Goal: Download file/media

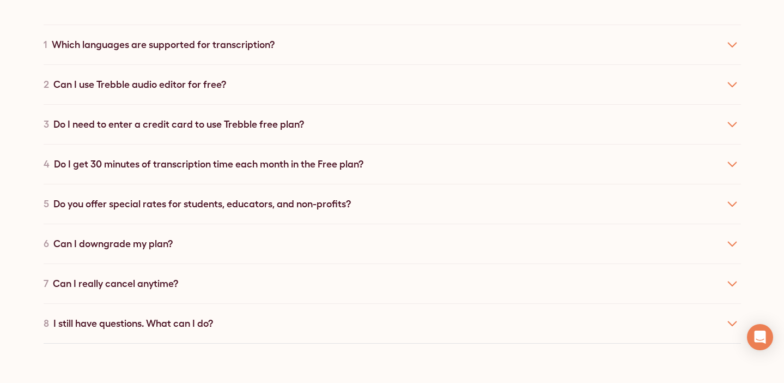
scroll to position [4009, 0]
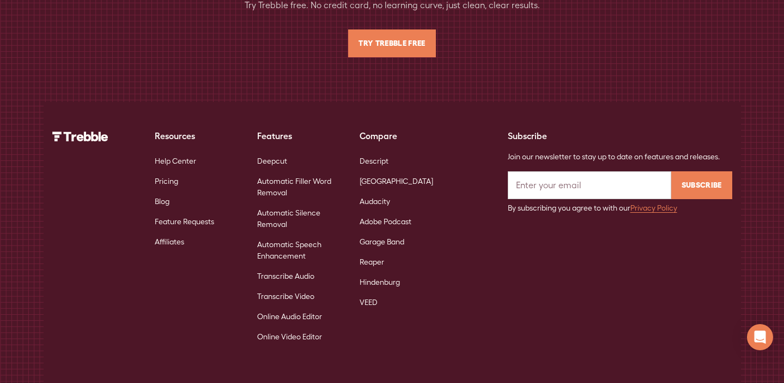
click at [276, 151] on link "Deepcut" at bounding box center [272, 161] width 30 height 20
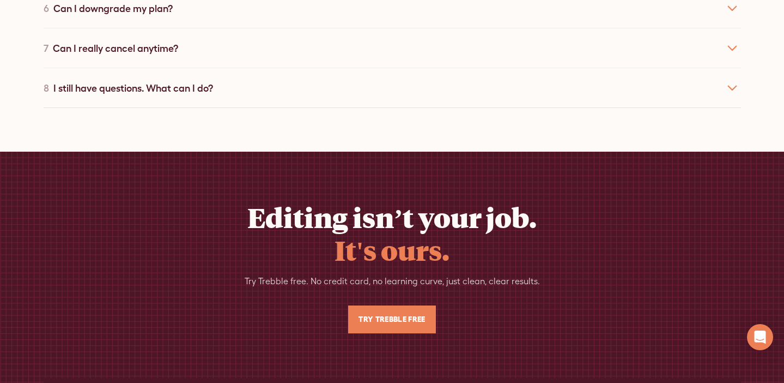
scroll to position [6079, 0]
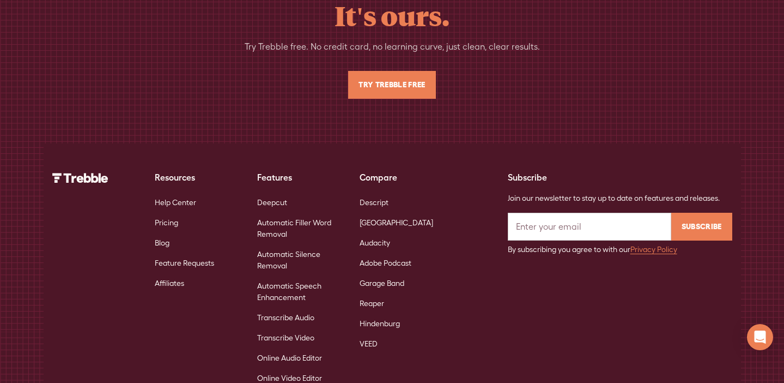
click at [271, 213] on link "Automatic Filler Word Removal" at bounding box center [299, 229] width 85 height 32
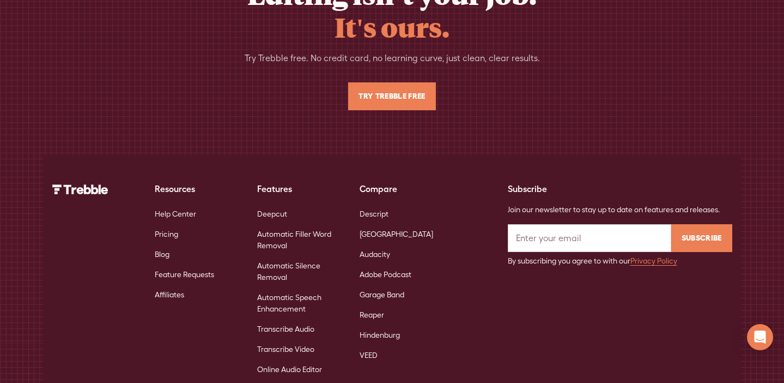
scroll to position [3961, 0]
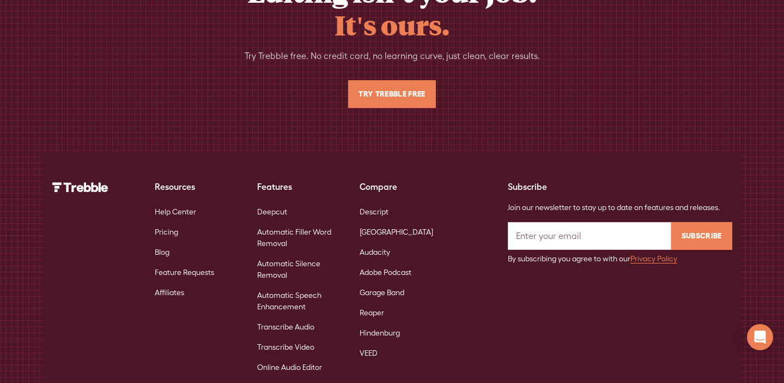
click at [283, 253] on link "Automatic Silence Removal" at bounding box center [299, 269] width 85 height 32
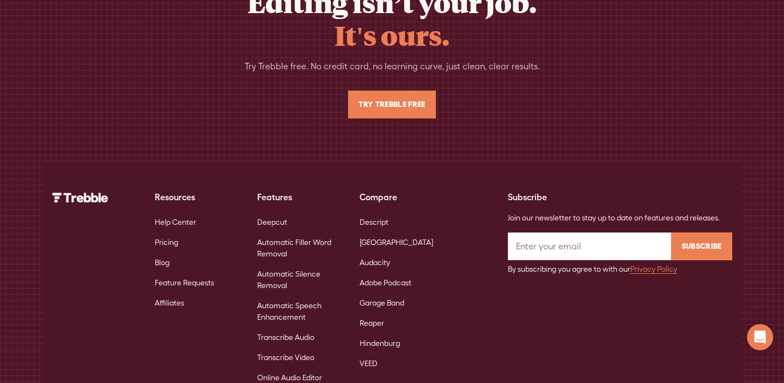
scroll to position [3950, 0]
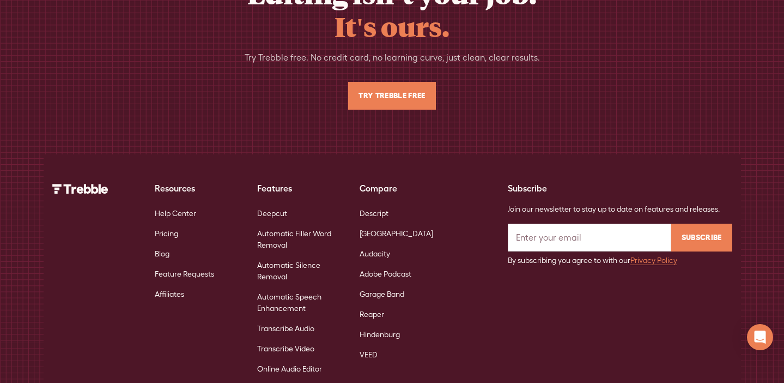
click at [293, 287] on link "Automatic Speech Enhancement" at bounding box center [299, 303] width 85 height 32
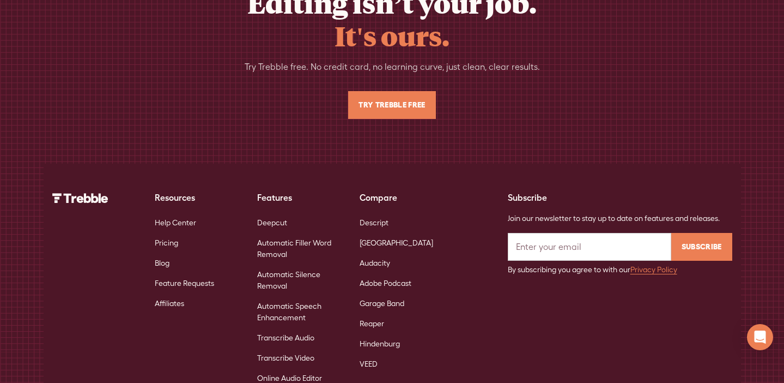
scroll to position [4009, 0]
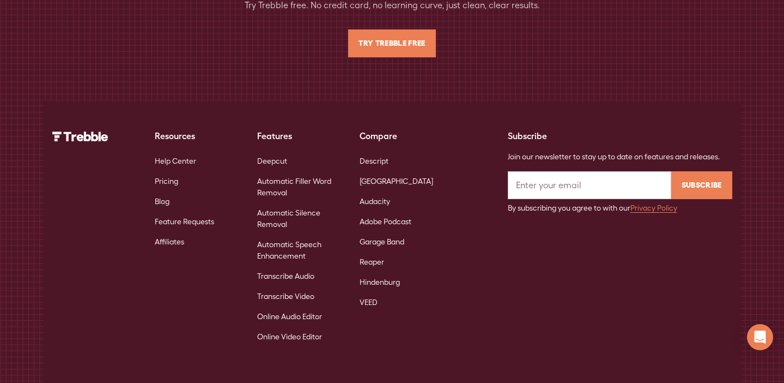
click at [290, 266] on link "Transcribe Audio" at bounding box center [285, 276] width 57 height 20
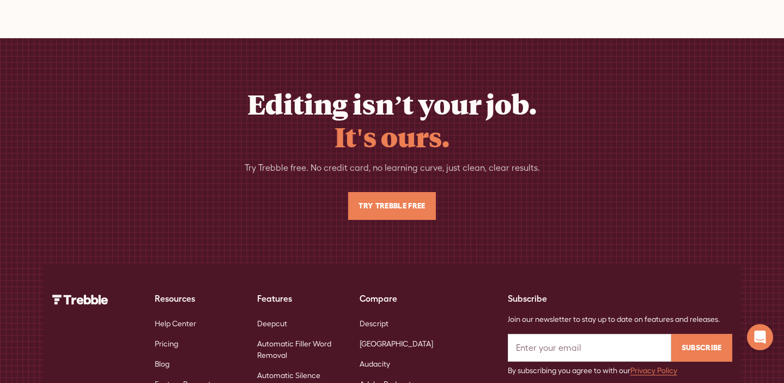
scroll to position [4610, 0]
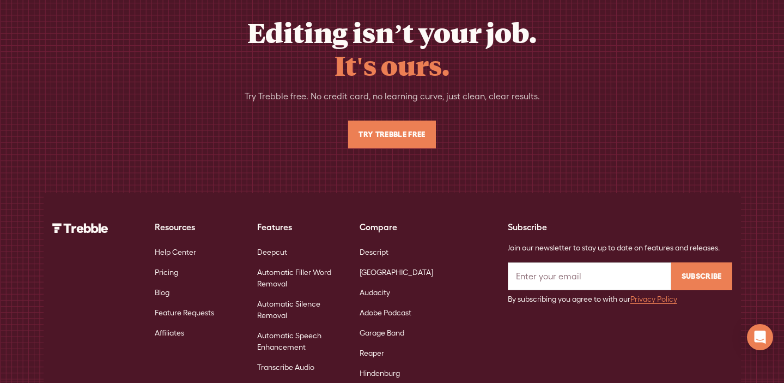
click at [299, 377] on link "Transcribe Video" at bounding box center [285, 387] width 57 height 20
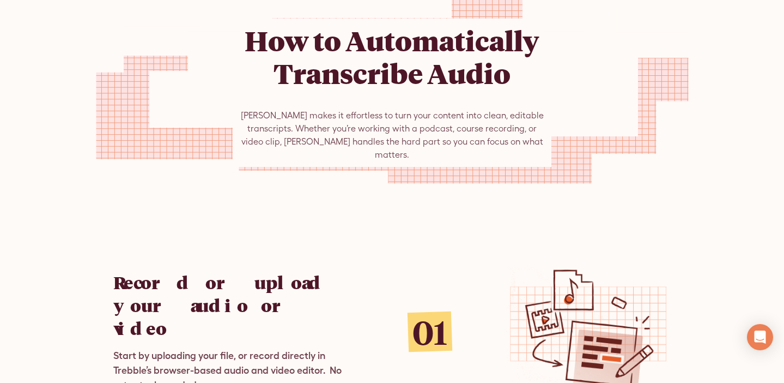
scroll to position [1002, 0]
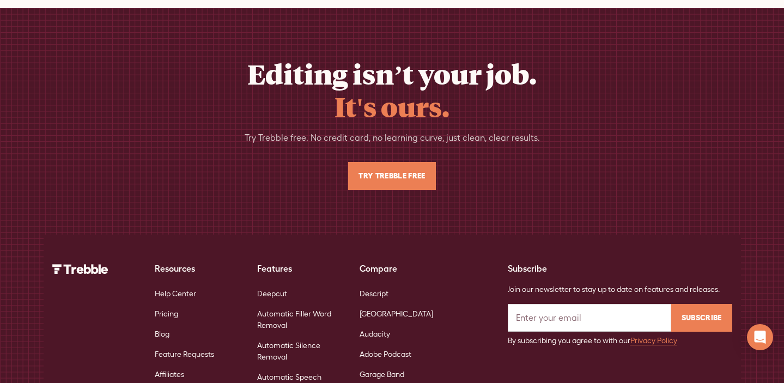
scroll to position [5017, 0]
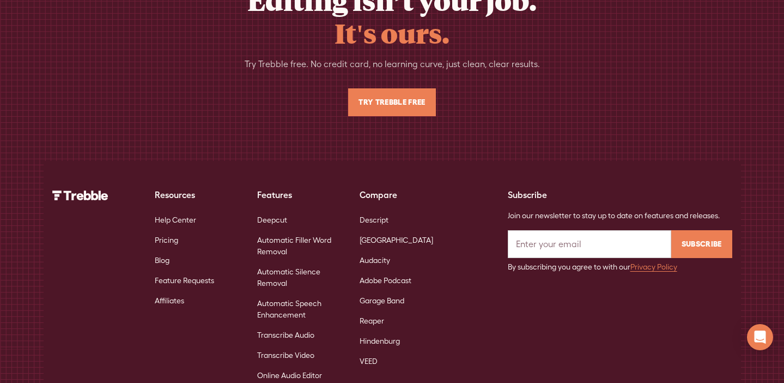
scroll to position [4766, 0]
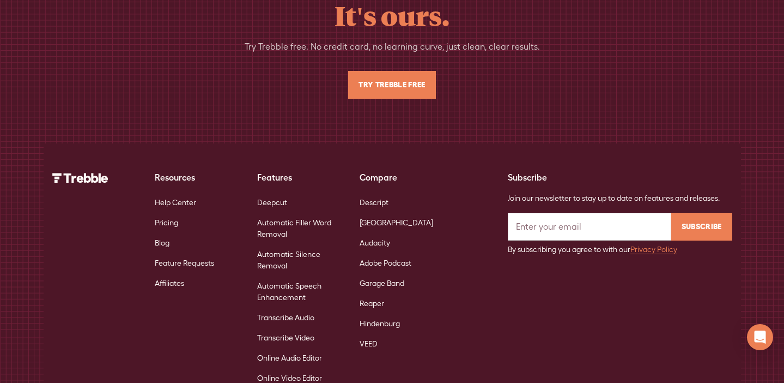
click at [316, 368] on link "Online Video Editor" at bounding box center [289, 378] width 65 height 20
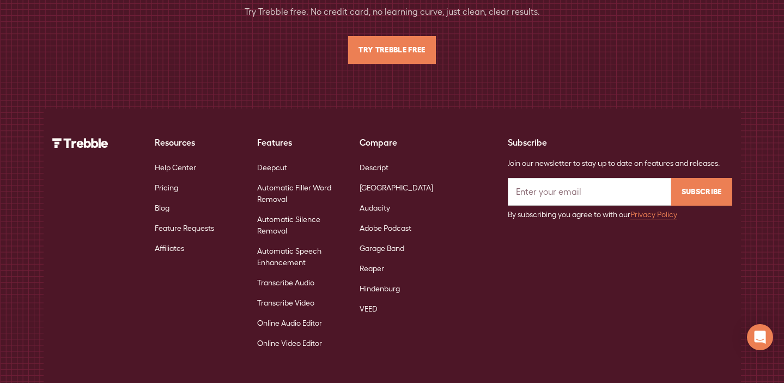
scroll to position [4814, 0]
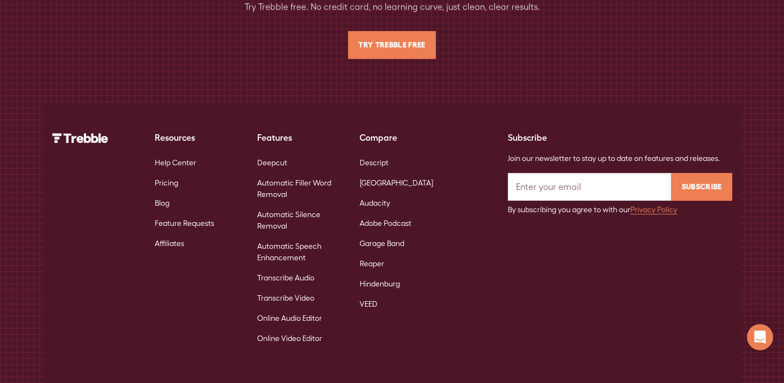
click at [379, 153] on link "Descript" at bounding box center [374, 163] width 29 height 20
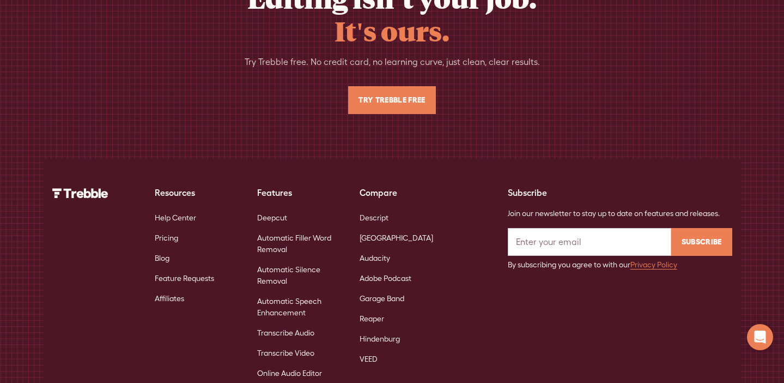
scroll to position [5321, 0]
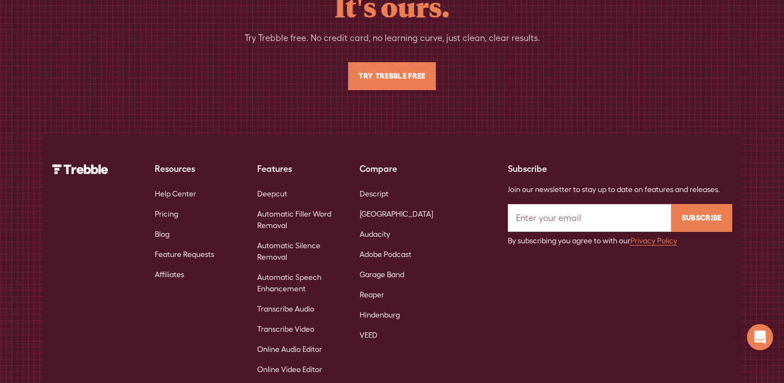
click at [377, 204] on link "[GEOGRAPHIC_DATA]" at bounding box center [397, 214] width 74 height 20
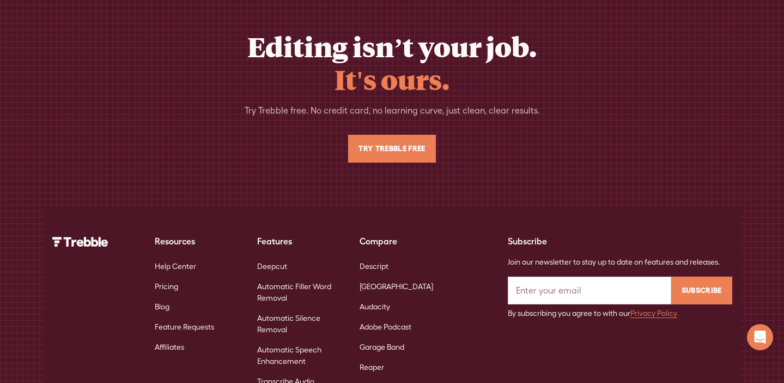
scroll to position [5222, 0]
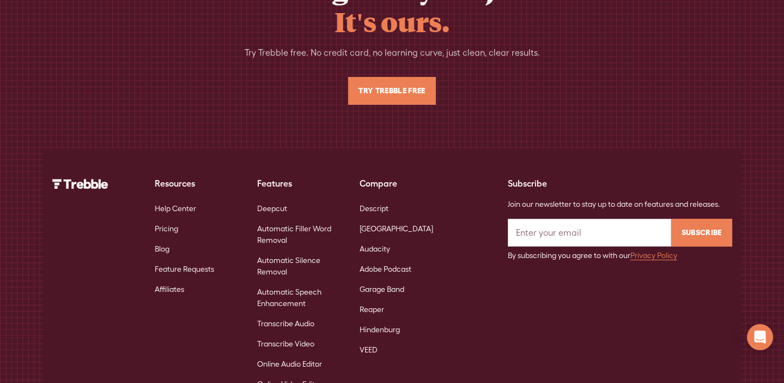
click at [379, 239] on link "Audacity" at bounding box center [375, 249] width 31 height 20
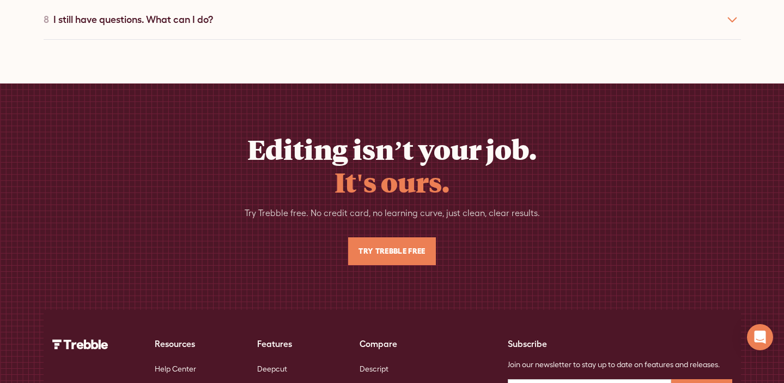
scroll to position [5095, 0]
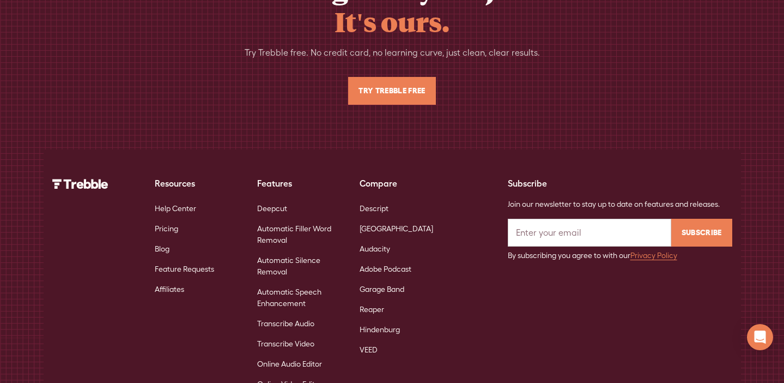
click at [382, 259] on link "Adobe Podcast" at bounding box center [386, 269] width 52 height 20
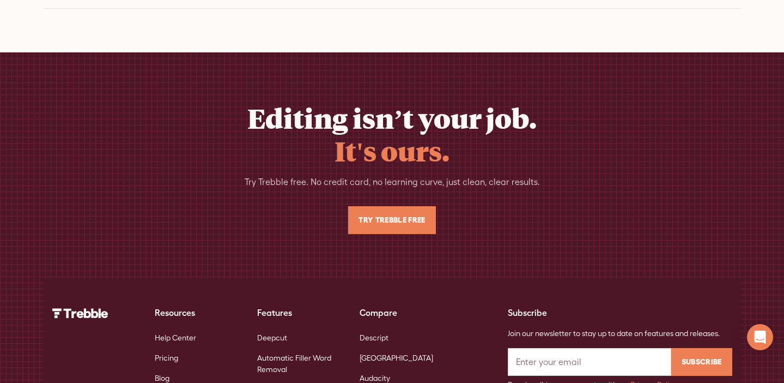
scroll to position [5110, 0]
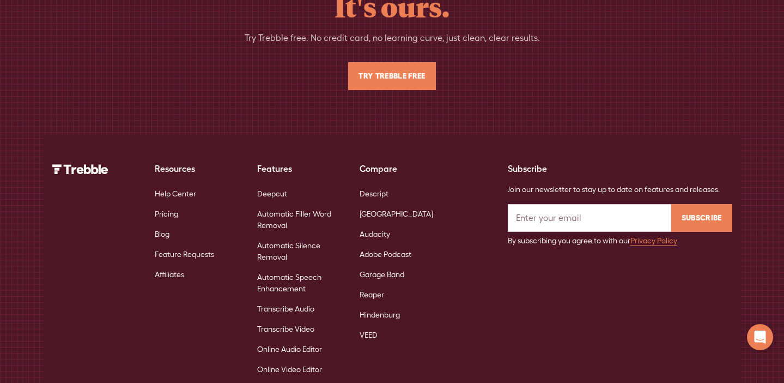
click at [373, 264] on link "Garage Band" at bounding box center [382, 274] width 45 height 20
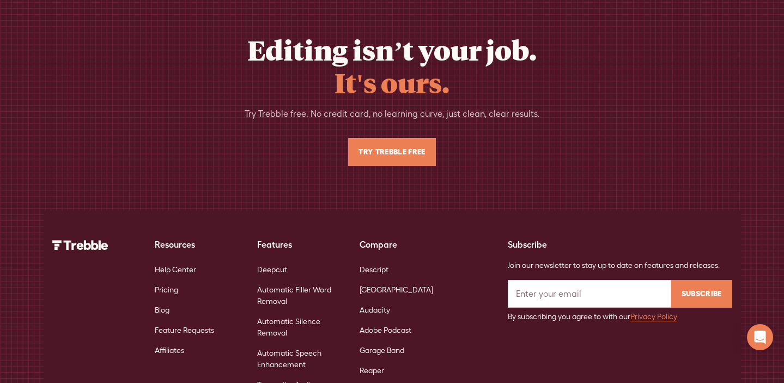
scroll to position [5087, 0]
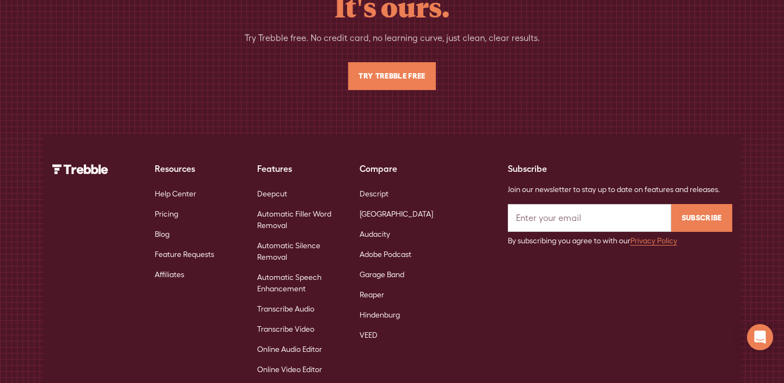
click at [374, 264] on link "Garage Band" at bounding box center [382, 274] width 45 height 20
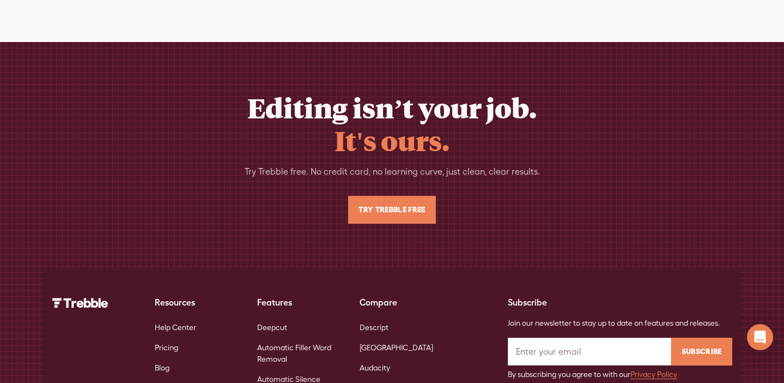
scroll to position [5087, 0]
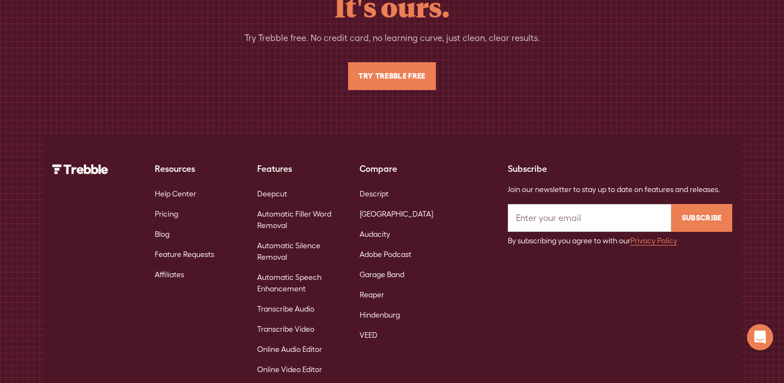
click at [376, 285] on link "Reaper" at bounding box center [372, 295] width 25 height 20
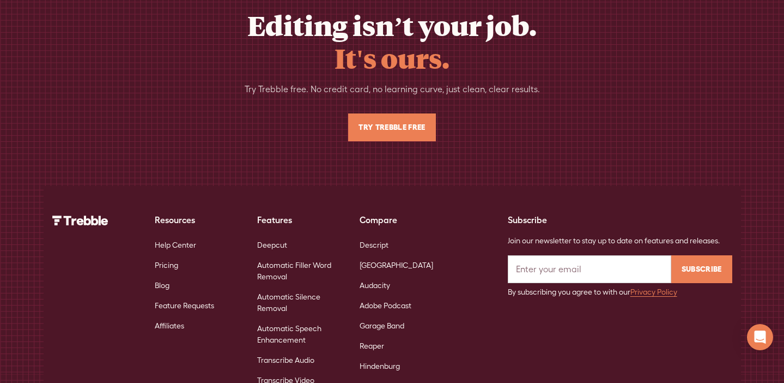
scroll to position [5165, 0]
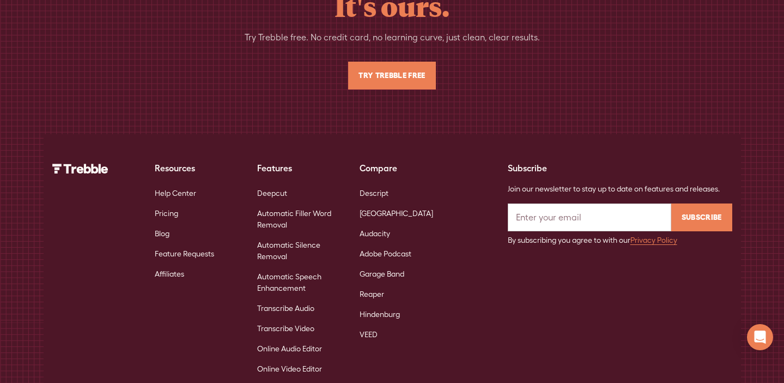
click at [385, 304] on link "Hindenburg" at bounding box center [380, 314] width 40 height 20
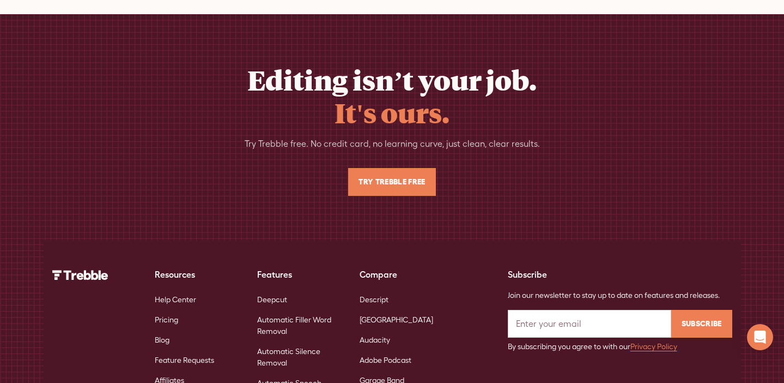
scroll to position [5039, 0]
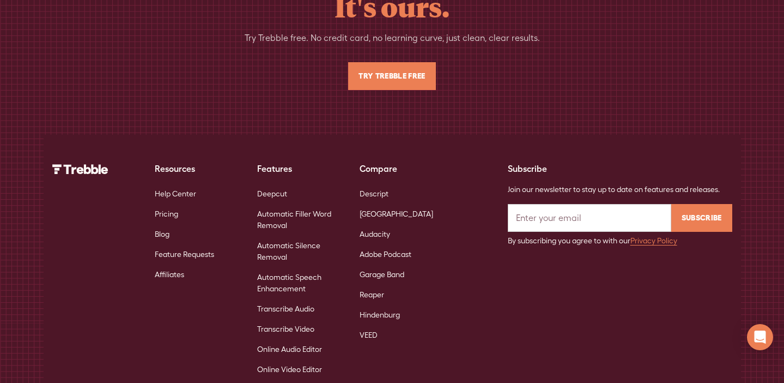
click at [374, 325] on link "VEED" at bounding box center [369, 335] width 18 height 20
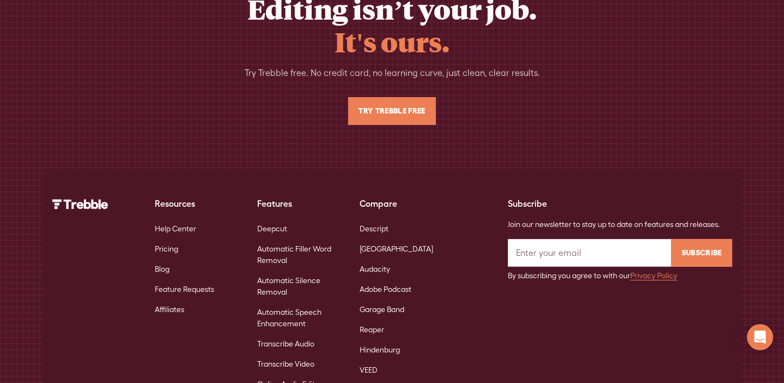
scroll to position [5032, 0]
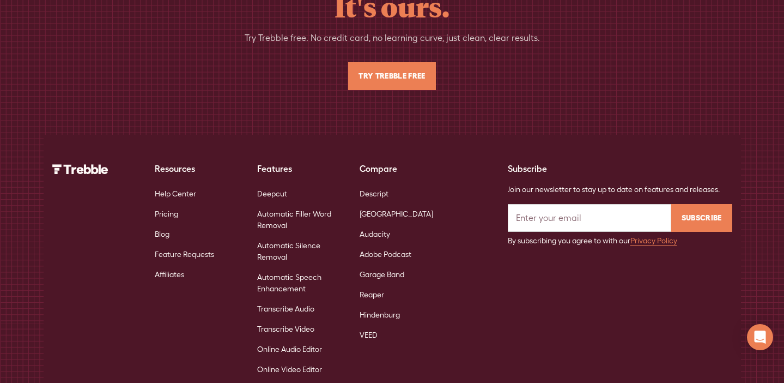
click at [287, 204] on link "Automatic Filler Word Removal" at bounding box center [299, 220] width 85 height 32
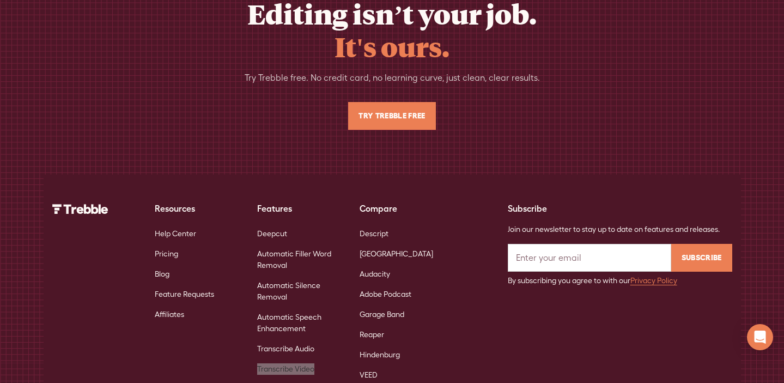
scroll to position [3938, 0]
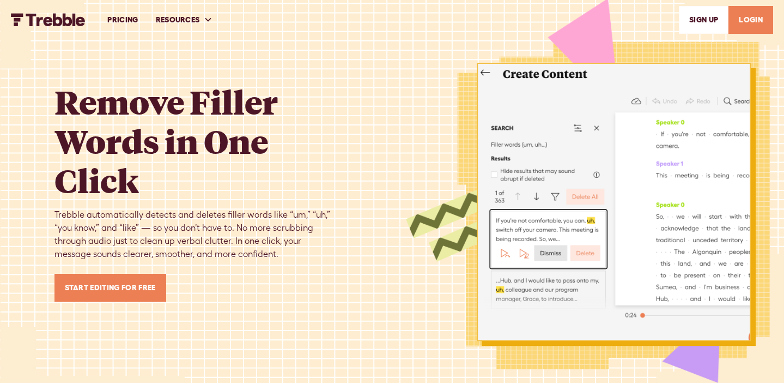
click at [575, 112] on div at bounding box center [574, 191] width 336 height 353
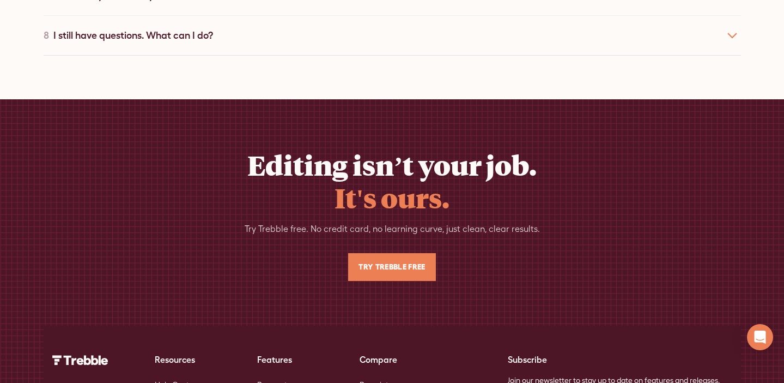
scroll to position [4009, 0]
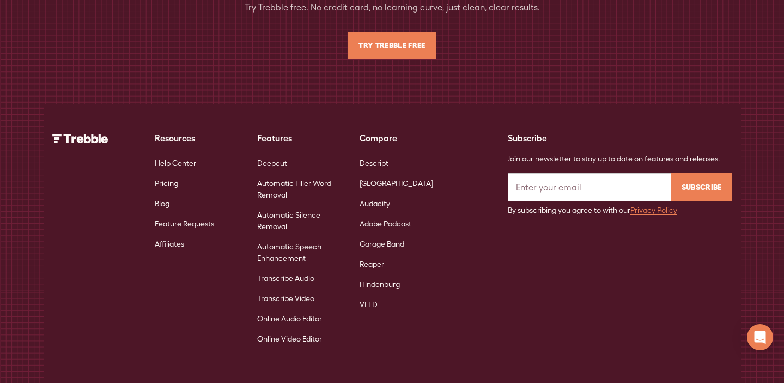
click at [281, 153] on link "Deepcut" at bounding box center [272, 163] width 30 height 20
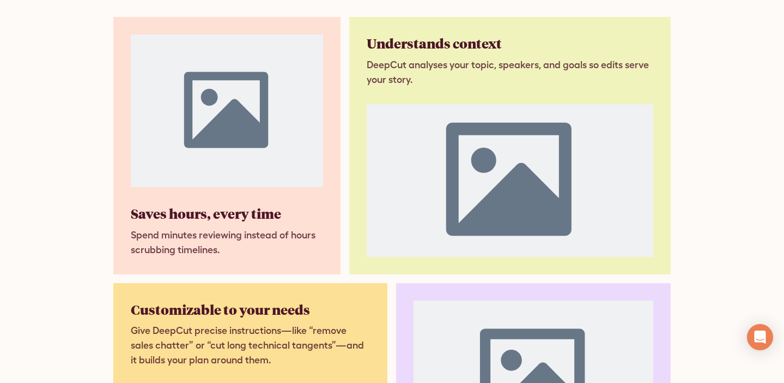
scroll to position [1495, 0]
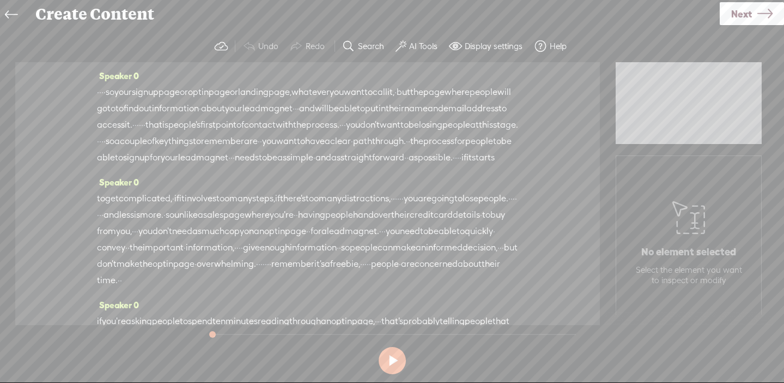
click at [295, 108] on span "·" at bounding box center [294, 108] width 2 height 16
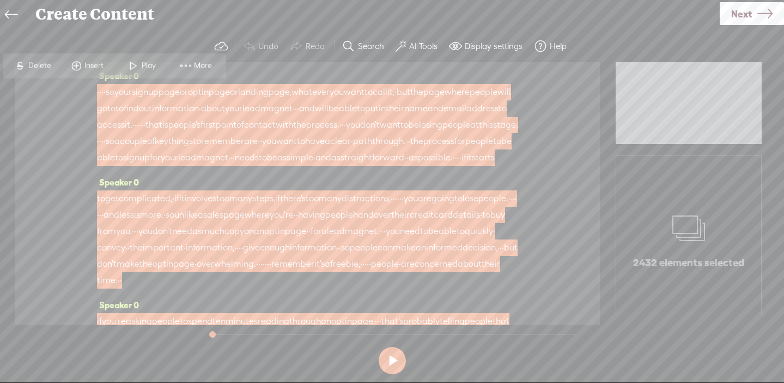
click at [204, 63] on span "More" at bounding box center [204, 65] width 21 height 11
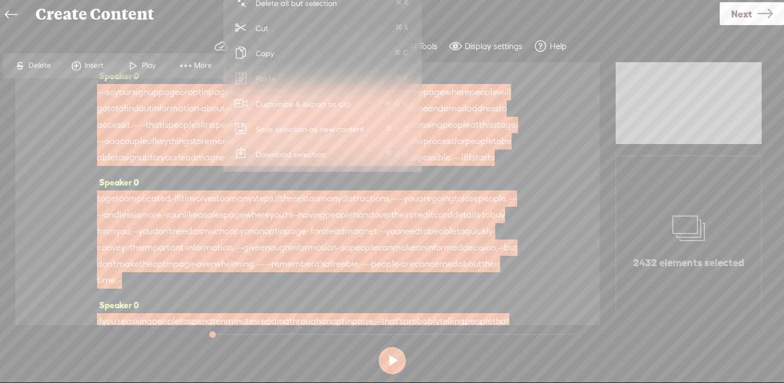
click at [291, 155] on span "Download selection" at bounding box center [290, 154] width 113 height 25
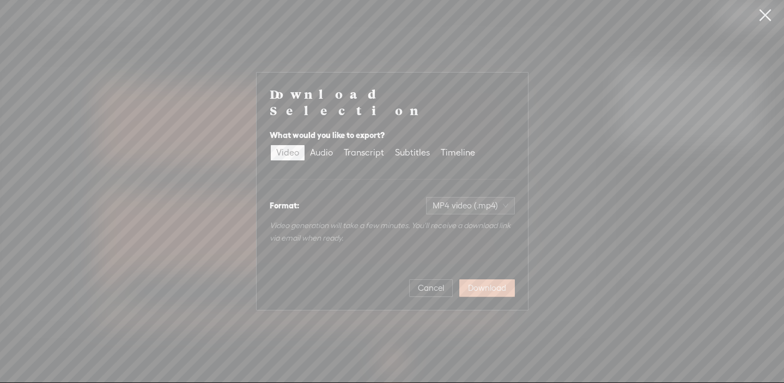
click at [493, 285] on button "Download" at bounding box center [488, 287] width 56 height 17
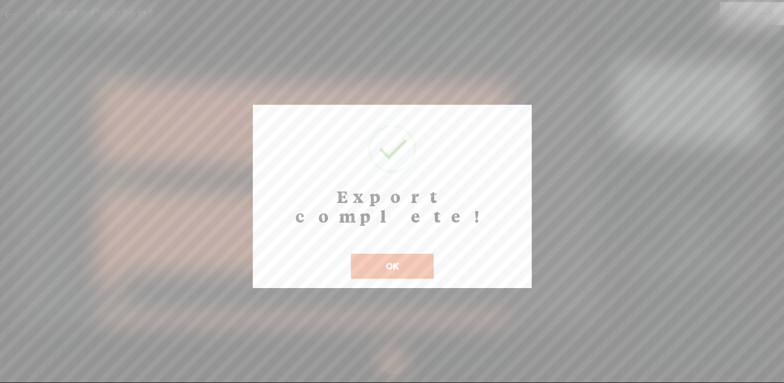
click at [421, 253] on button "OK" at bounding box center [392, 265] width 83 height 25
